Goal: Find specific page/section: Find specific page/section

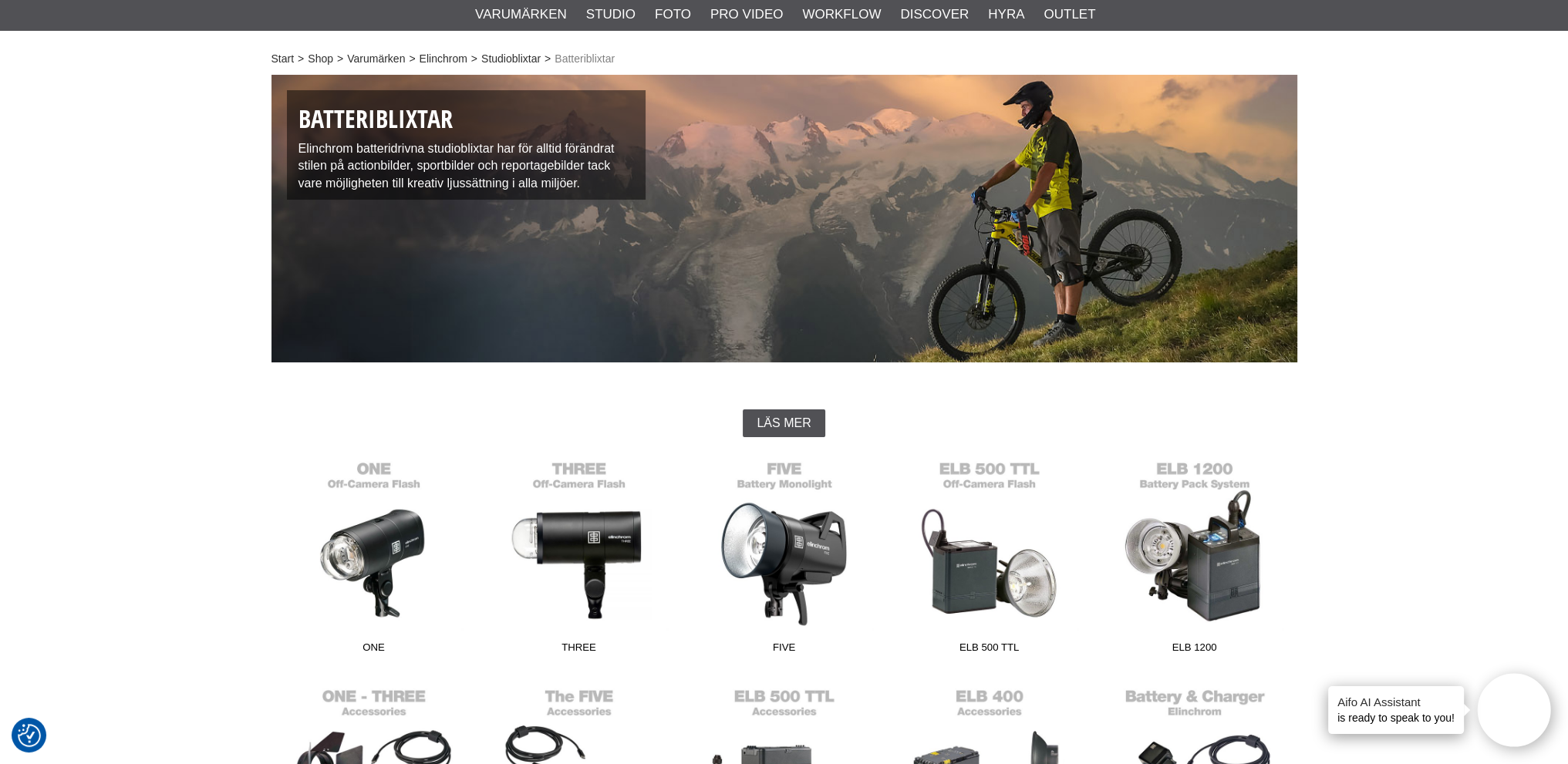
scroll to position [78, 0]
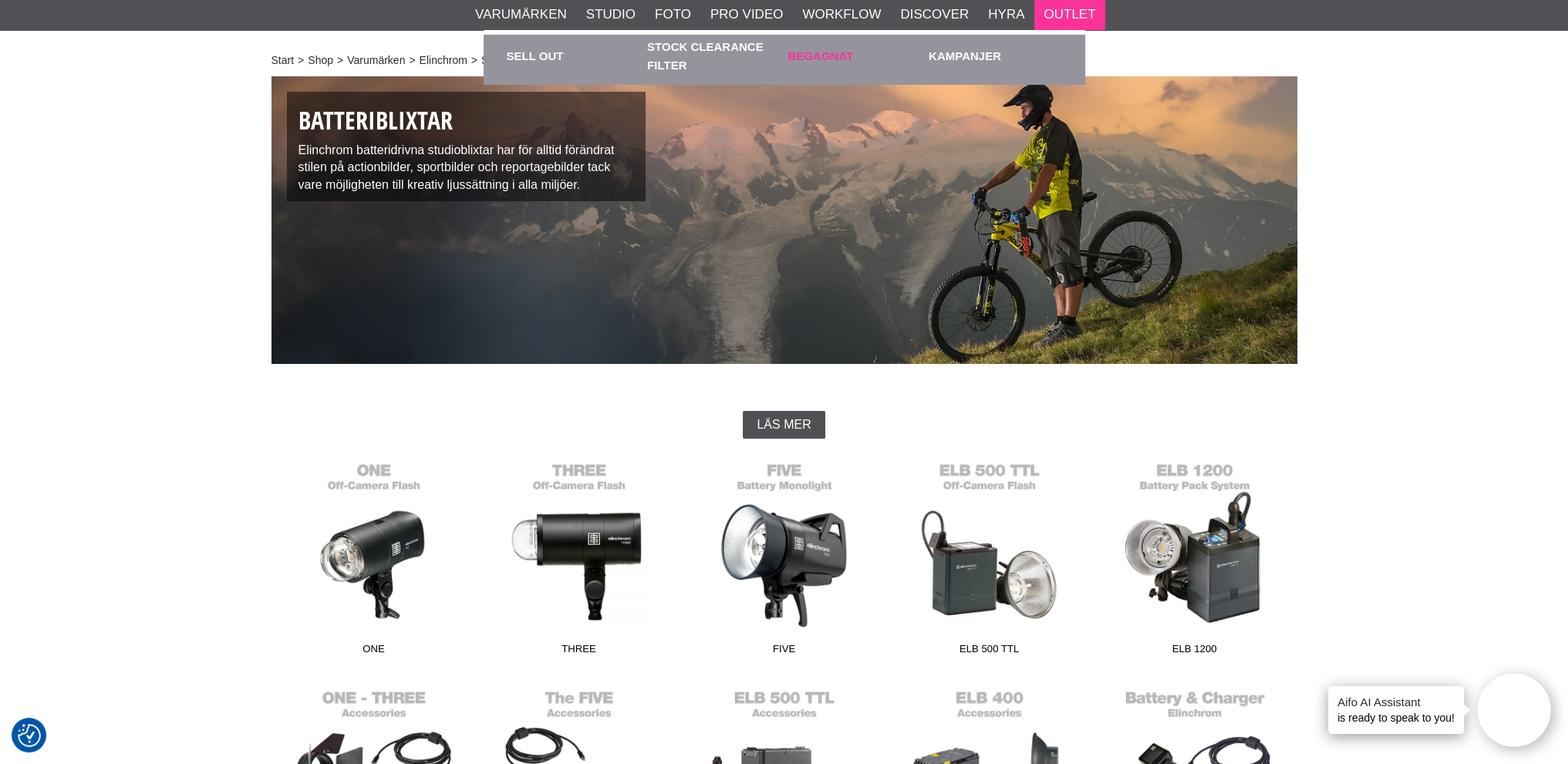
click at [810, 58] on link "Begagnat" at bounding box center [854, 56] width 133 height 42
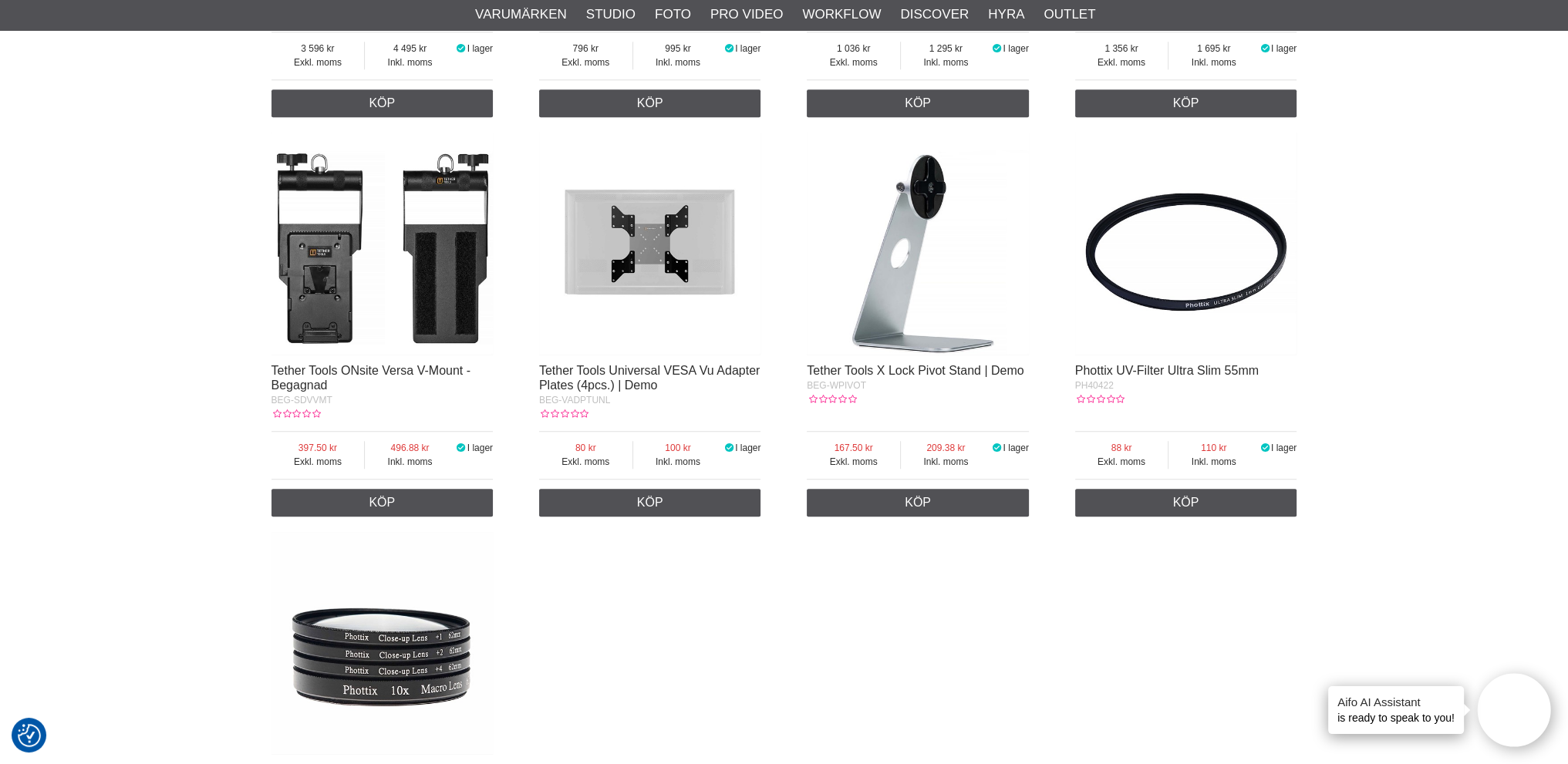
scroll to position [2389, 0]
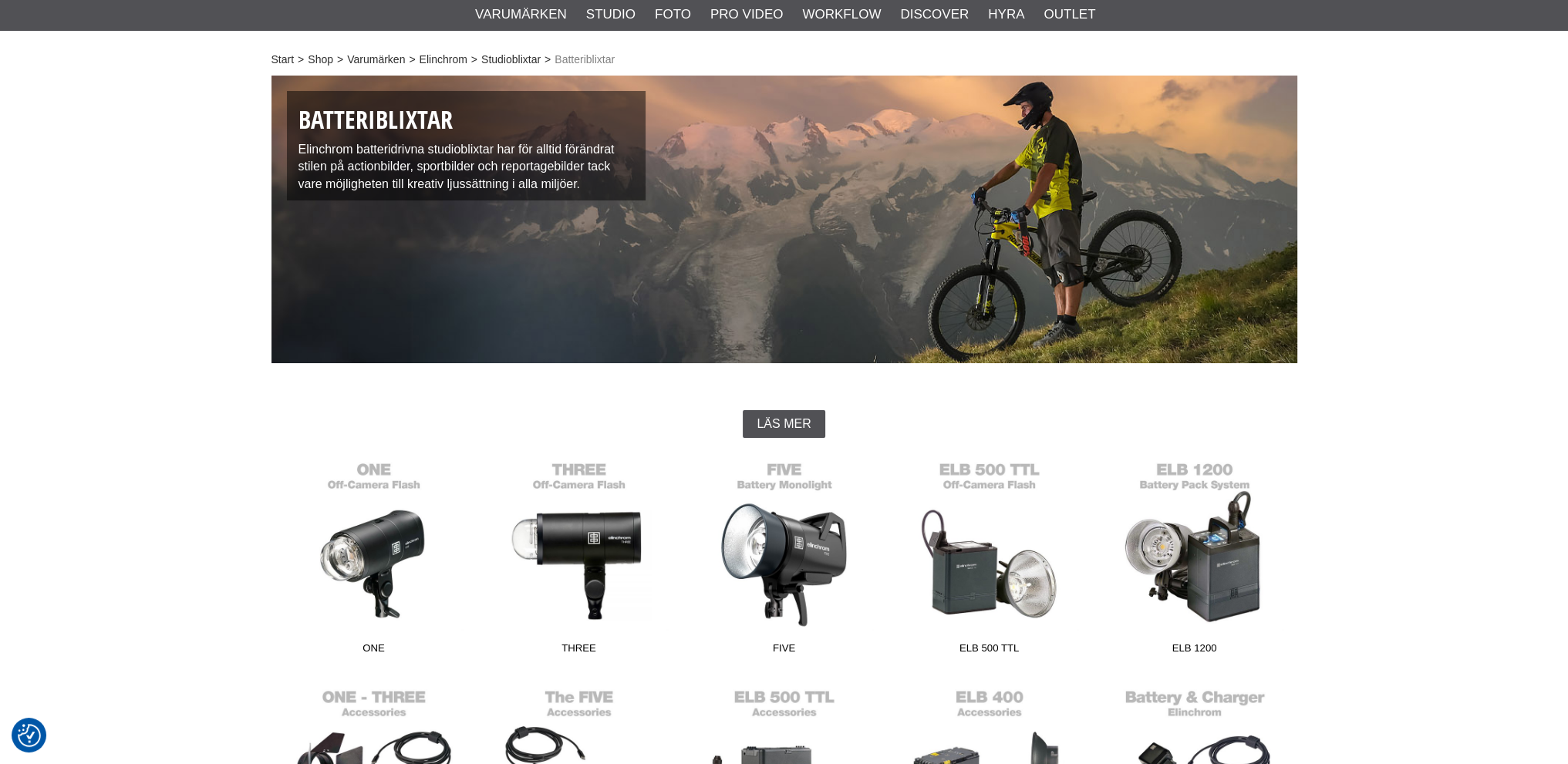
scroll to position [78, 0]
